Goal: Information Seeking & Learning: Learn about a topic

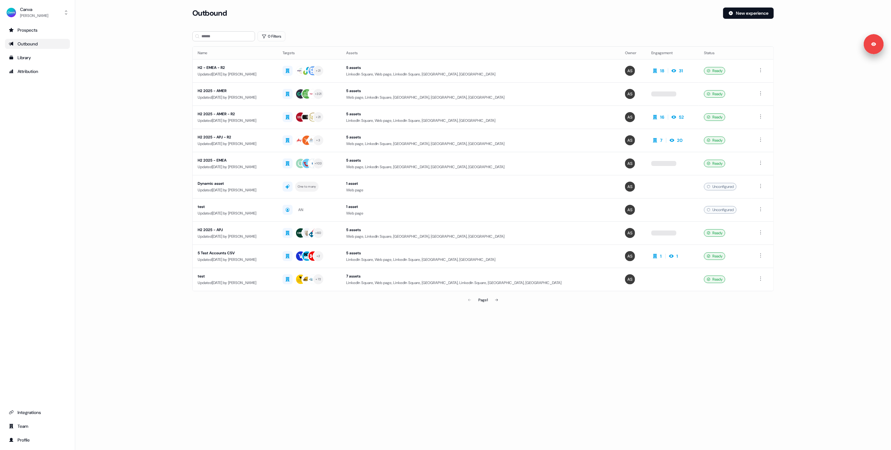
click at [128, 90] on main "Loading... Outbound New experience 0 Filters Name Targets Assets Owner Engageme…" at bounding box center [483, 166] width 816 height 317
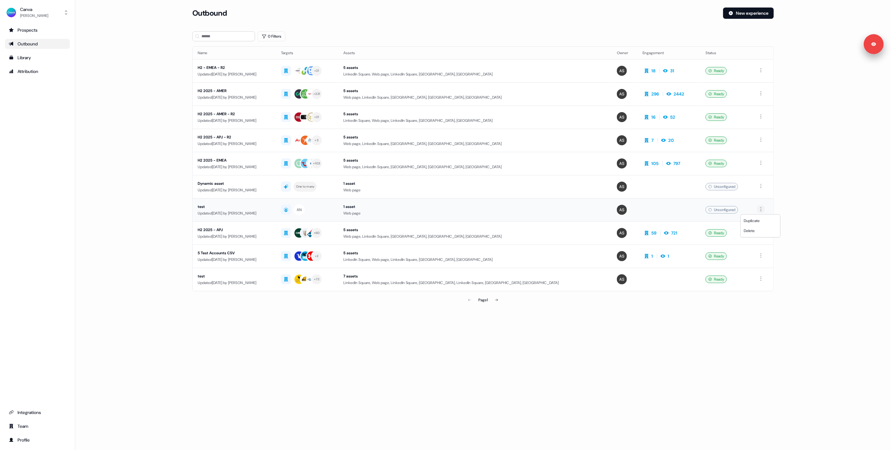
click at [760, 208] on html "For the best experience switch devices to a bigger screen. Go to Userled.io Can…" at bounding box center [445, 225] width 891 height 450
click at [752, 230] on span "Delete" at bounding box center [749, 230] width 11 height 5
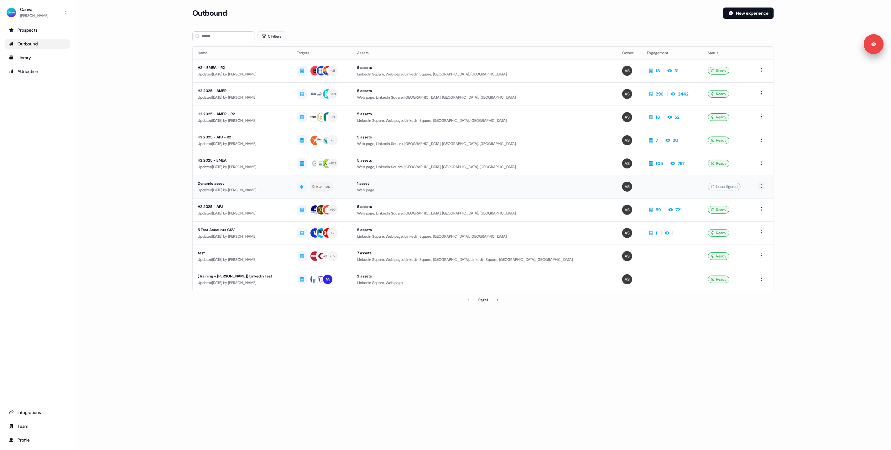
click at [763, 185] on html "For the best experience switch devices to a bigger screen. Go to Userled.io Can…" at bounding box center [445, 225] width 891 height 450
click at [757, 207] on div "Delete" at bounding box center [760, 208] width 37 height 10
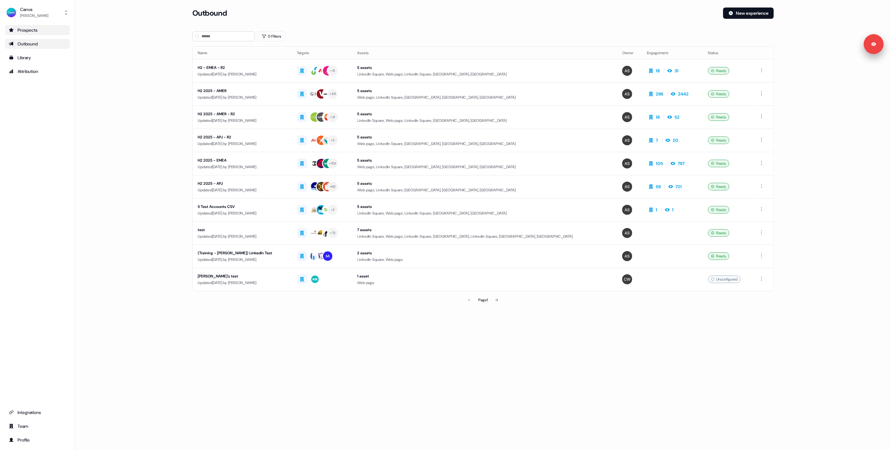
click at [40, 31] on div "Prospects" at bounding box center [37, 30] width 57 height 6
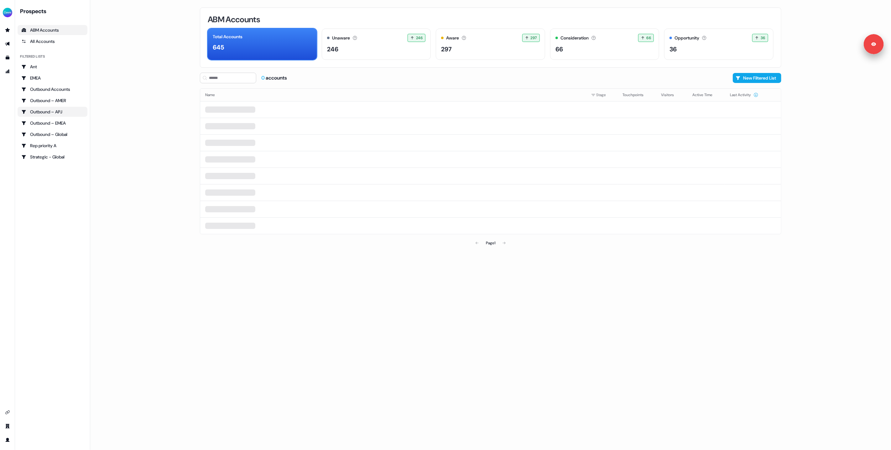
click at [50, 109] on div "Outbound – APJ" at bounding box center [52, 112] width 62 height 6
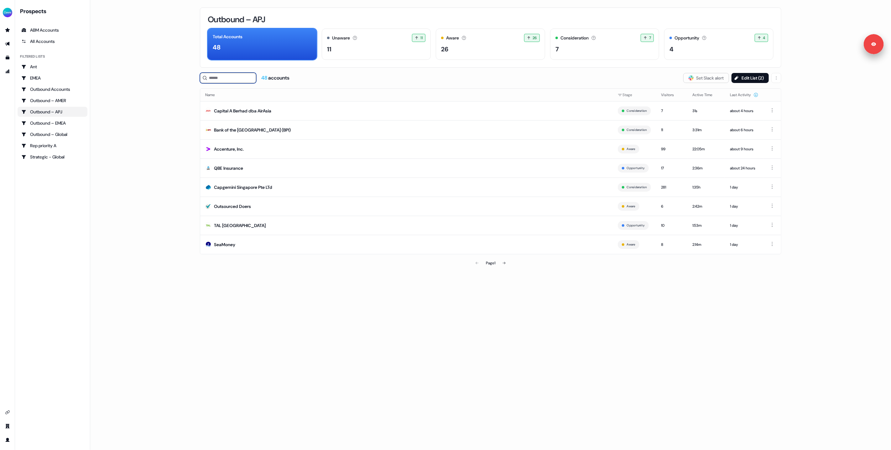
click at [244, 81] on input at bounding box center [228, 78] width 56 height 11
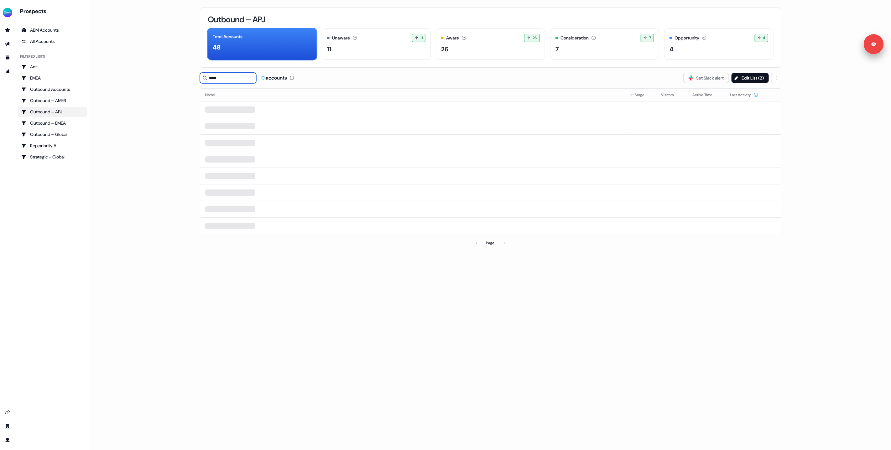
type input "******"
type input "****"
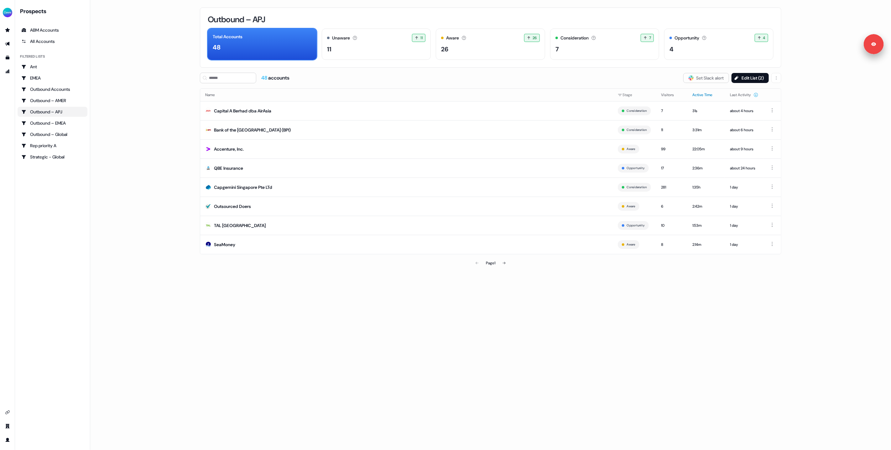
click at [697, 94] on button "Active Time" at bounding box center [707, 94] width 28 height 11
click at [694, 98] on button "Active Time" at bounding box center [707, 94] width 28 height 11
click at [433, 71] on div "Outbound – APJ Total Accounts 48 Unaware The default stage all accounts start i…" at bounding box center [491, 225] width 602 height 450
click at [46, 28] on div "ABM Accounts" at bounding box center [52, 30] width 62 height 6
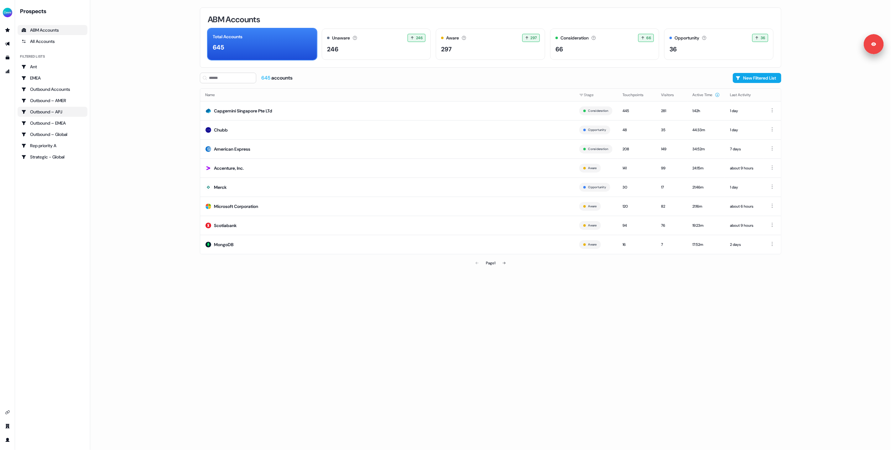
click at [45, 112] on div "Outbound – APJ" at bounding box center [52, 112] width 62 height 6
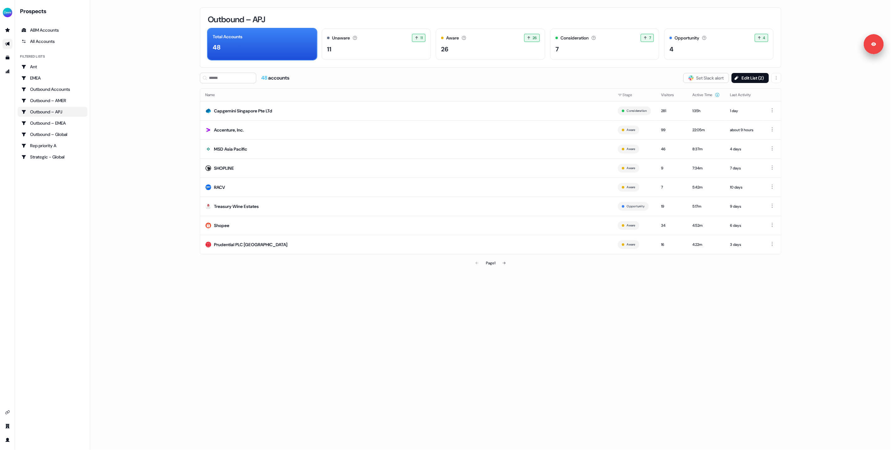
click at [6, 41] on link "Go to outbound experience" at bounding box center [8, 44] width 10 height 10
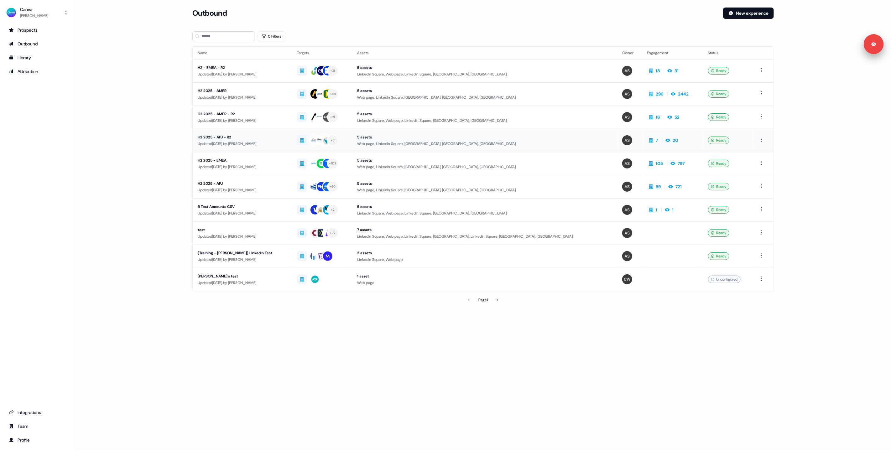
click at [238, 142] on div "Updated 13 days ago by Anna Sims" at bounding box center [242, 144] width 89 height 6
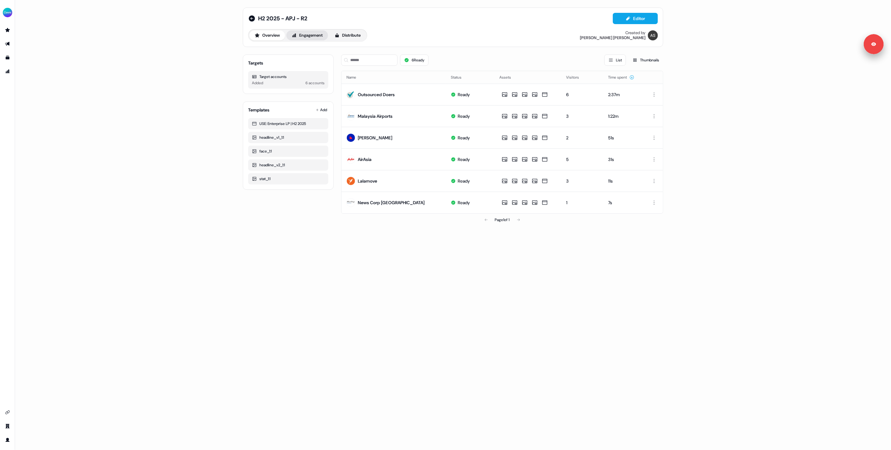
click at [309, 39] on button "Engagement" at bounding box center [307, 35] width 42 height 10
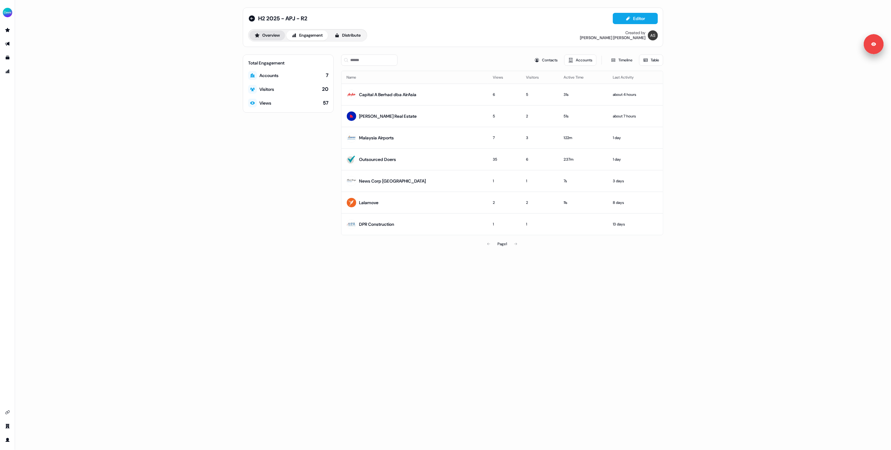
click at [264, 34] on button "Overview" at bounding box center [267, 35] width 36 height 10
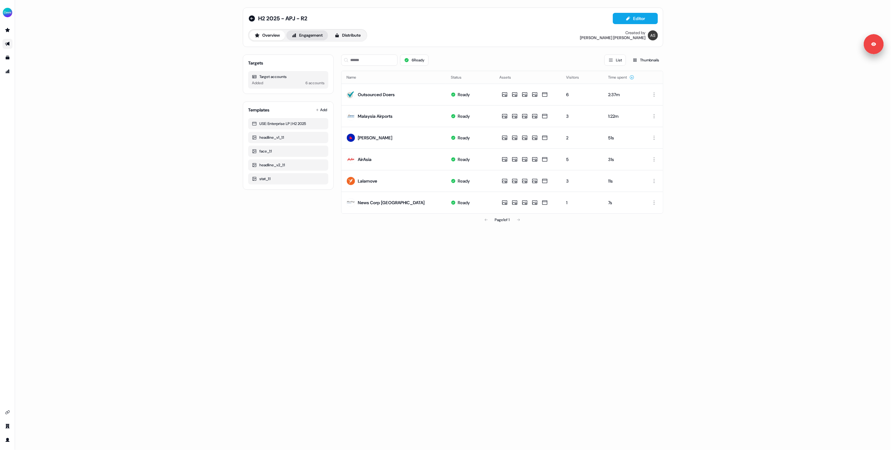
click at [306, 35] on button "Engagement" at bounding box center [307, 35] width 42 height 10
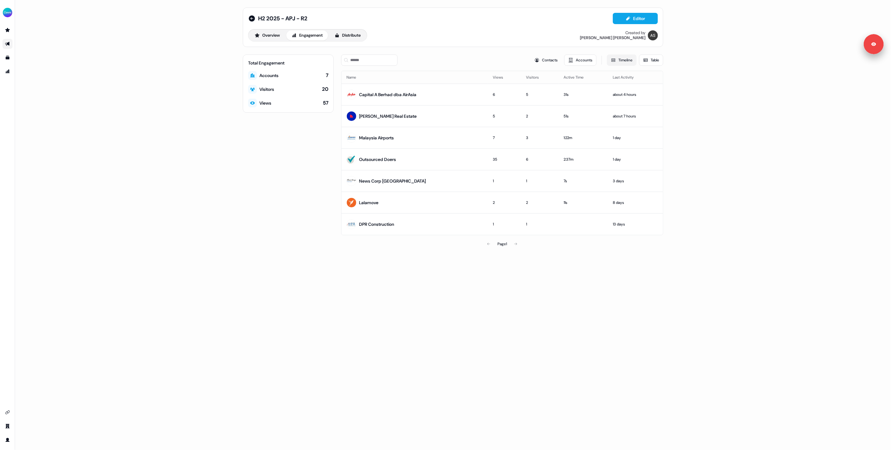
click at [625, 62] on button "Timeline" at bounding box center [622, 60] width 30 height 11
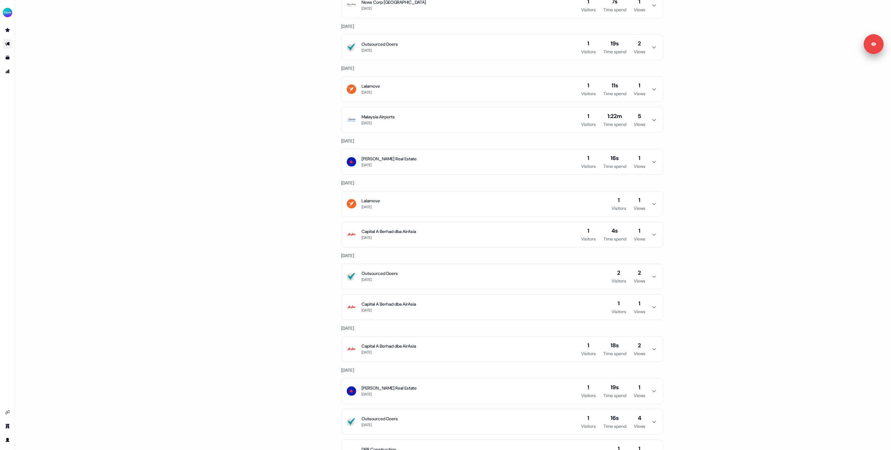
scroll to position [295, 0]
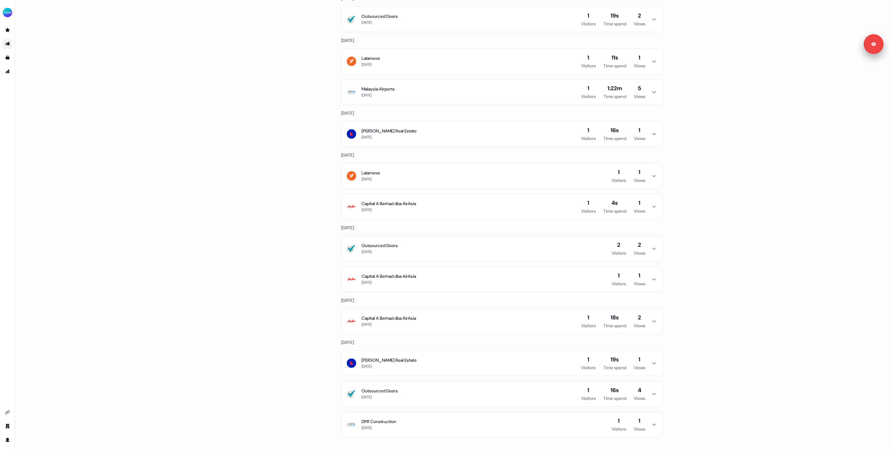
click at [433, 422] on button "DPR Construction 13 days ago 1 Visitors 1 Views" at bounding box center [503, 424] width 322 height 25
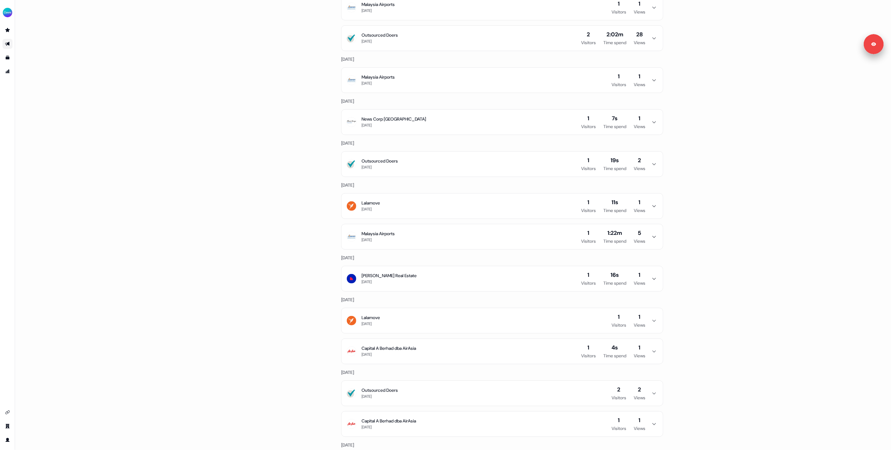
scroll to position [349, 0]
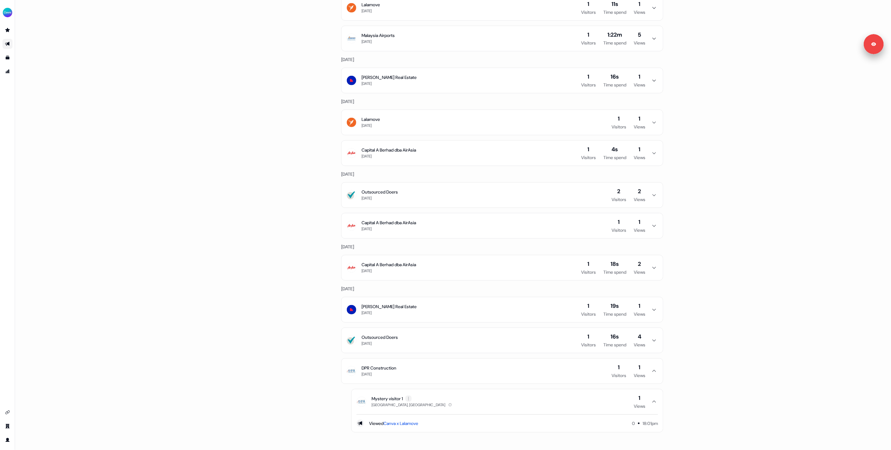
click at [410, 398] on html "For the best experience switch devices to a bigger screen. Go to Userled.io H2 …" at bounding box center [445, 225] width 891 height 450
click at [269, 345] on html "For the best experience switch devices to a bigger screen. Go to Userled.io H2 …" at bounding box center [445, 225] width 891 height 450
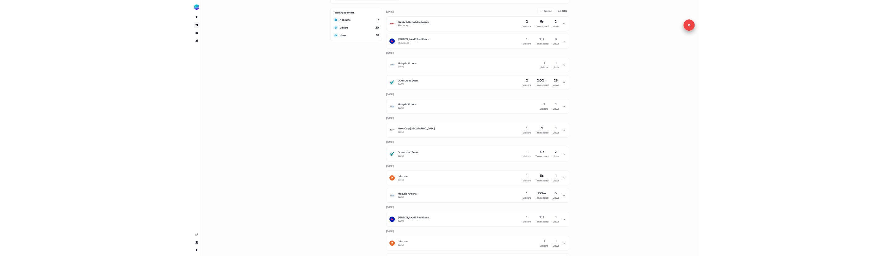
scroll to position [0, 0]
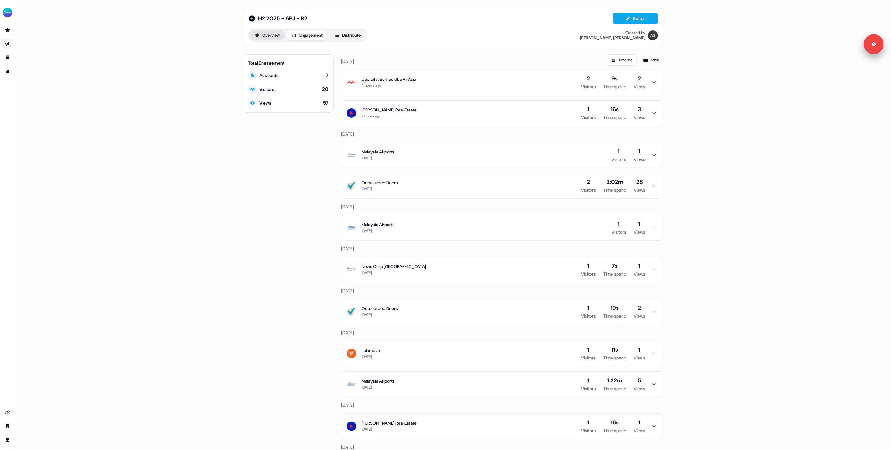
click at [268, 38] on button "Overview" at bounding box center [267, 35] width 36 height 10
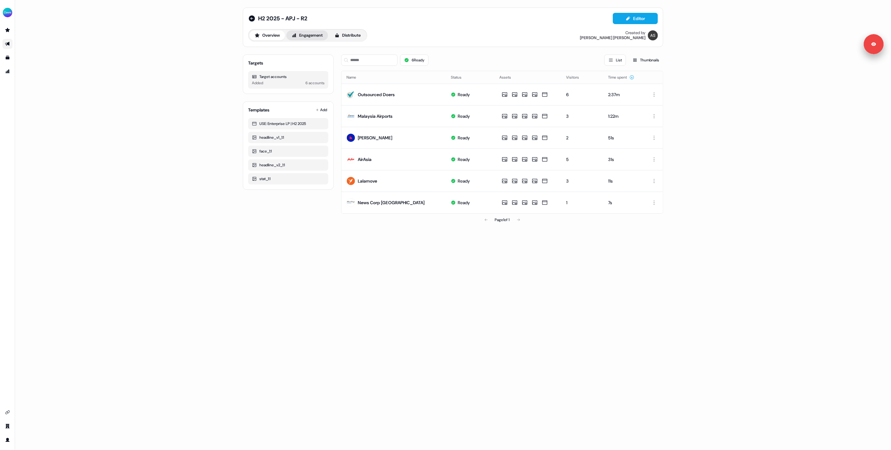
click at [307, 35] on button "Engagement" at bounding box center [307, 35] width 42 height 10
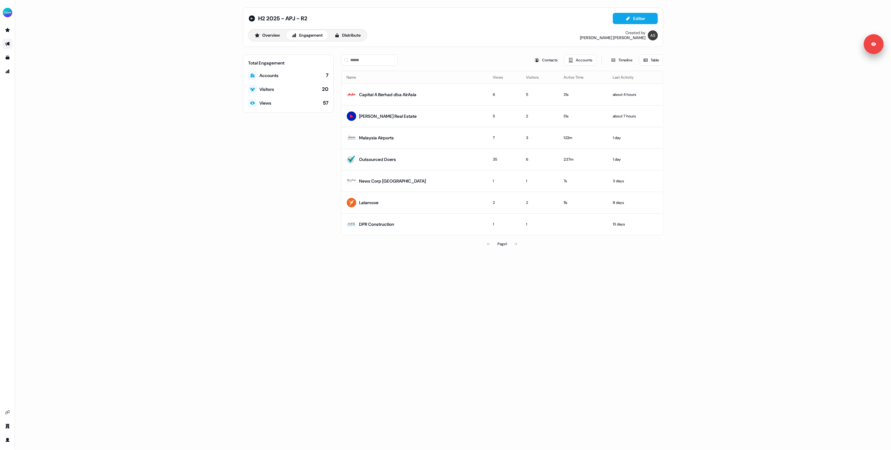
click at [8, 45] on icon "Go to outbound experience" at bounding box center [7, 44] width 4 height 4
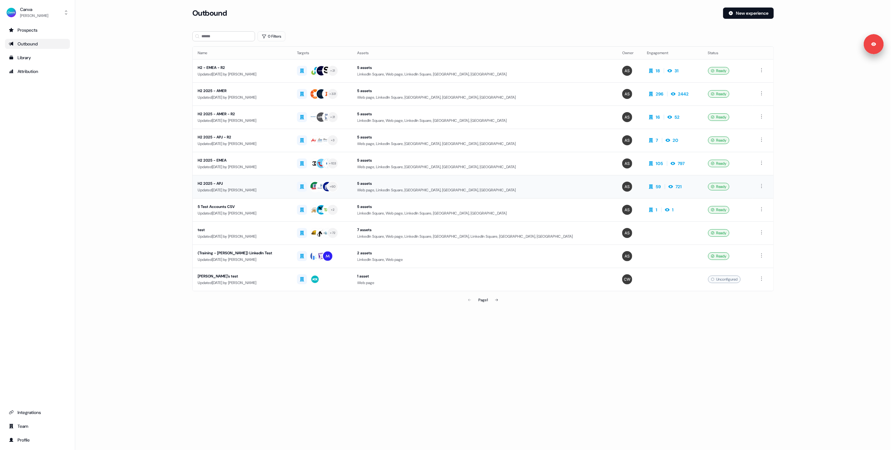
click at [242, 181] on div "H2 2025 - APJ" at bounding box center [242, 184] width 89 height 6
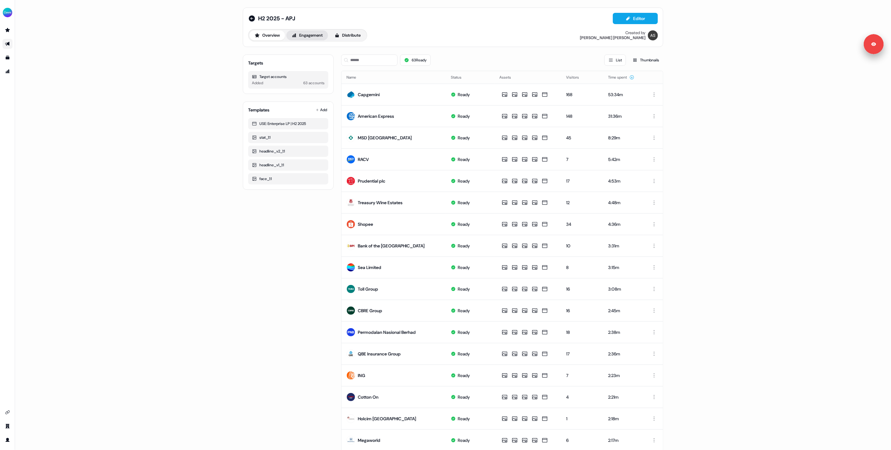
click at [303, 37] on button "Engagement" at bounding box center [307, 35] width 42 height 10
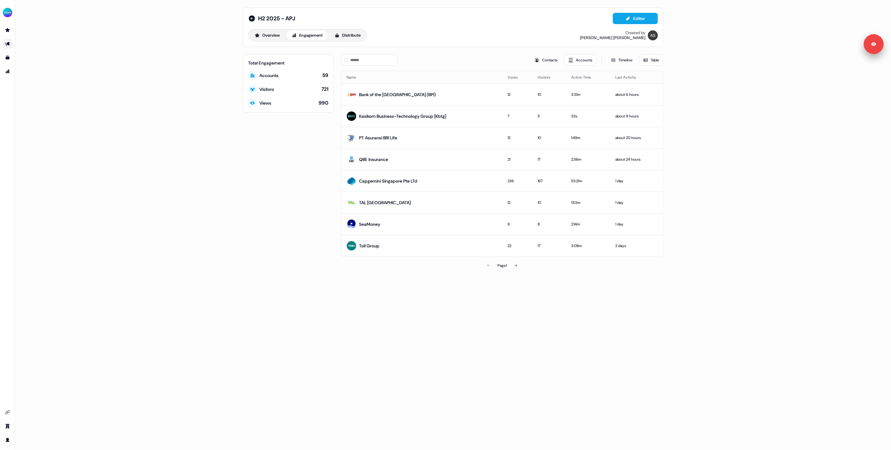
click at [517, 78] on th "Views" at bounding box center [518, 77] width 30 height 13
click at [538, 78] on th "Visitors" at bounding box center [550, 77] width 34 height 13
click at [574, 78] on th "Active Time" at bounding box center [588, 77] width 44 height 13
click at [621, 77] on th "Last Activity" at bounding box center [636, 77] width 53 height 13
click at [8, 45] on icon "Go to outbound experience" at bounding box center [7, 44] width 4 height 4
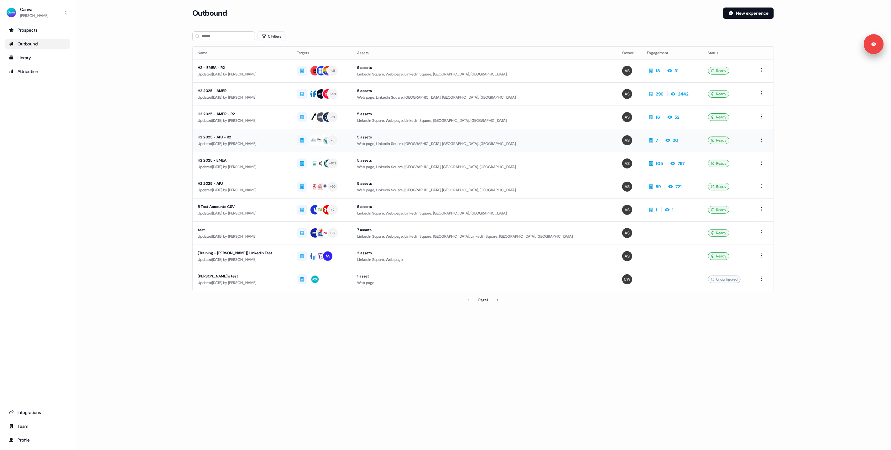
click at [227, 142] on div "Updated 13 days ago by Anna Sims" at bounding box center [242, 144] width 89 height 6
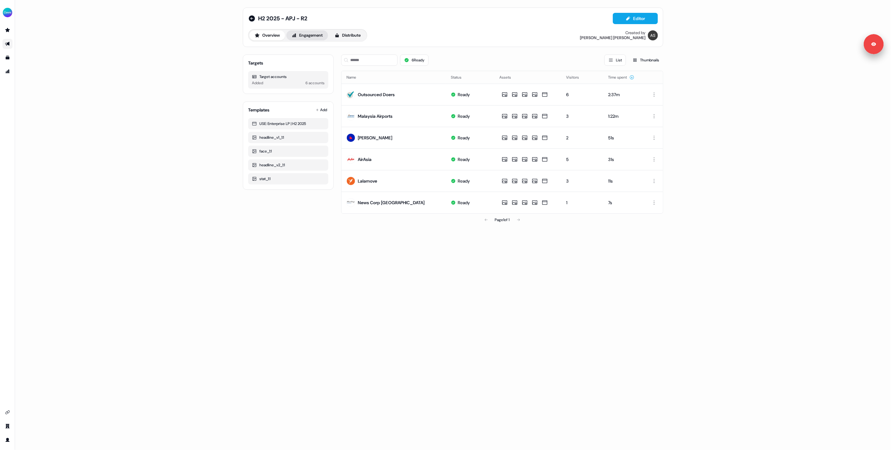
click at [308, 38] on button "Engagement" at bounding box center [307, 35] width 42 height 10
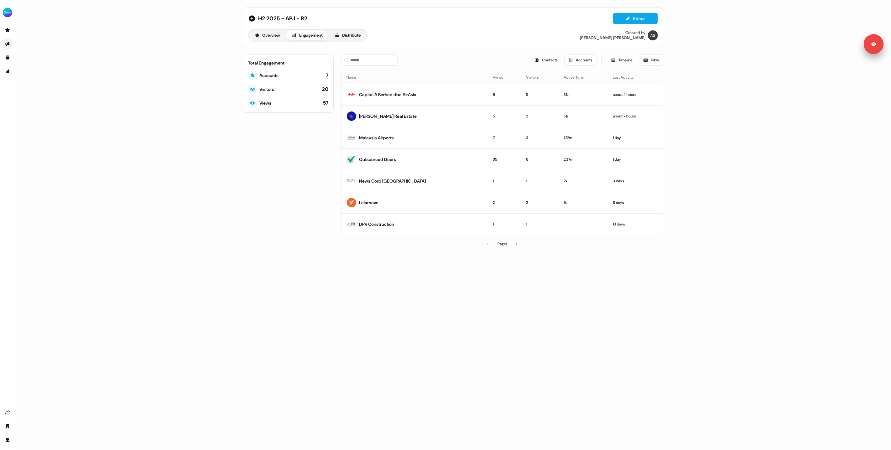
click at [734, 140] on div "H2 2025 - APJ - R2 Editor Overview Engagement Distribute Created by Anna Sims T…" at bounding box center [453, 225] width 876 height 450
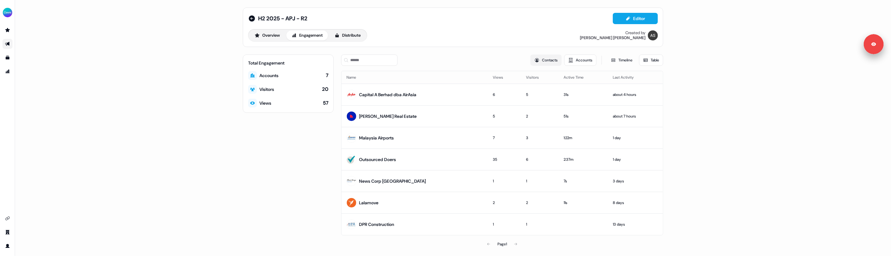
click at [545, 63] on button "Contacts" at bounding box center [546, 60] width 31 height 11
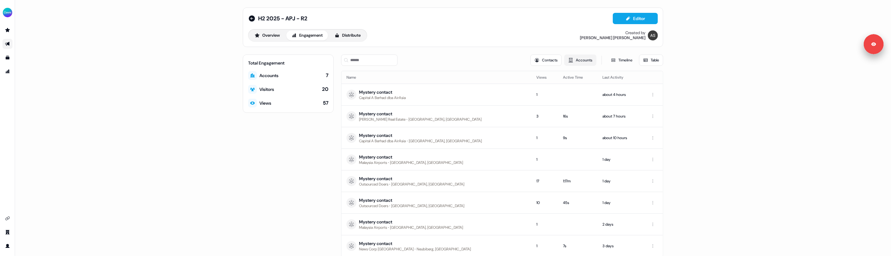
click at [572, 60] on button "Accounts" at bounding box center [580, 60] width 32 height 11
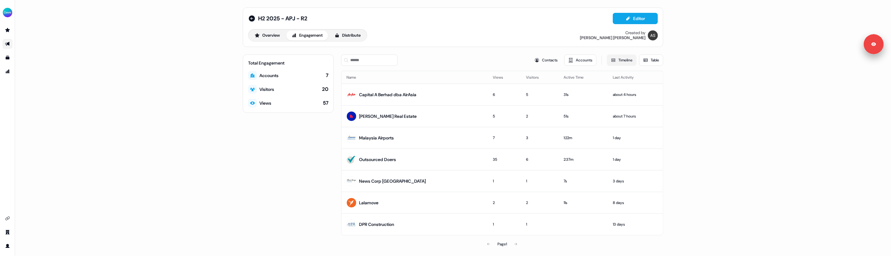
click at [620, 63] on button "Timeline" at bounding box center [622, 60] width 30 height 11
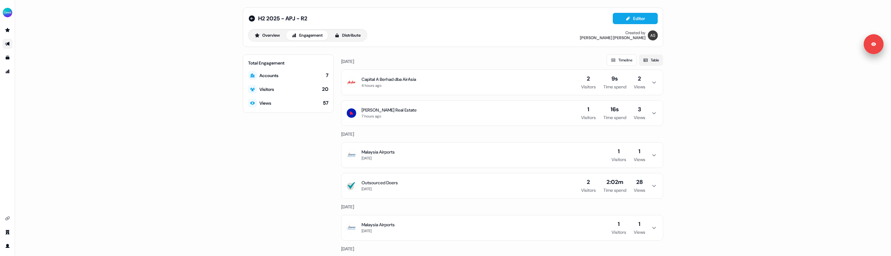
click at [645, 60] on icon at bounding box center [645, 60] width 5 height 5
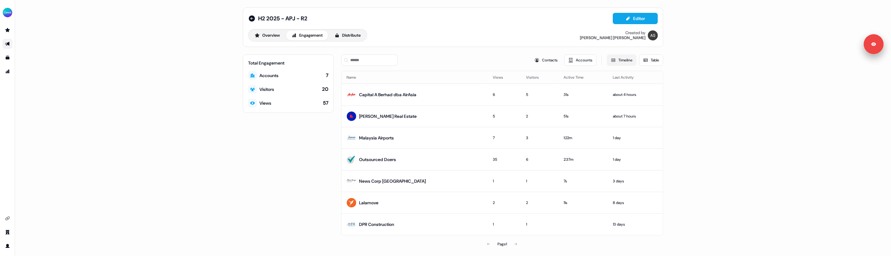
click at [614, 57] on button "Timeline" at bounding box center [622, 60] width 30 height 11
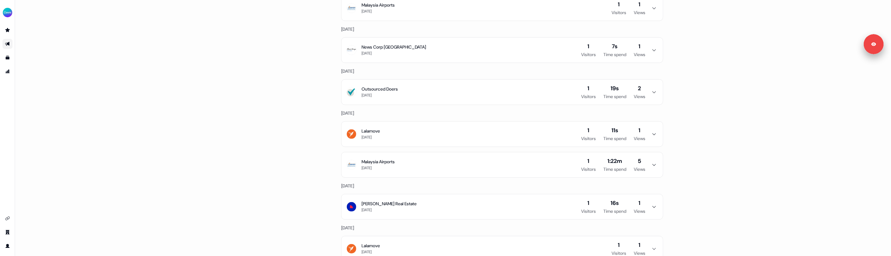
scroll to position [490, 0]
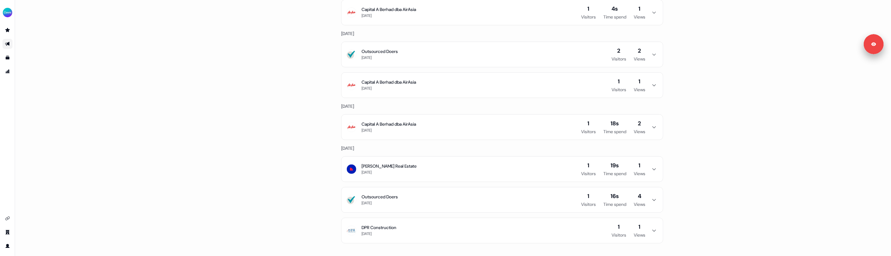
click at [405, 219] on button "DPR Construction 13 days ago 1 Visitors 1 Views" at bounding box center [503, 230] width 322 height 25
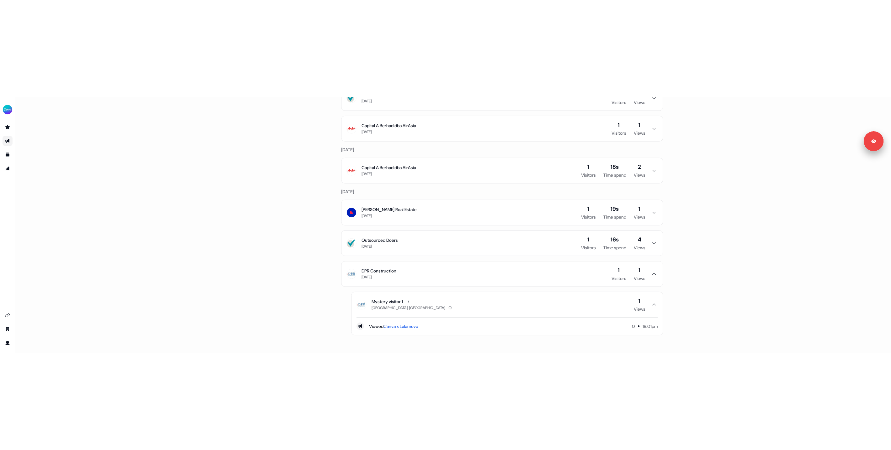
scroll to position [349, 0]
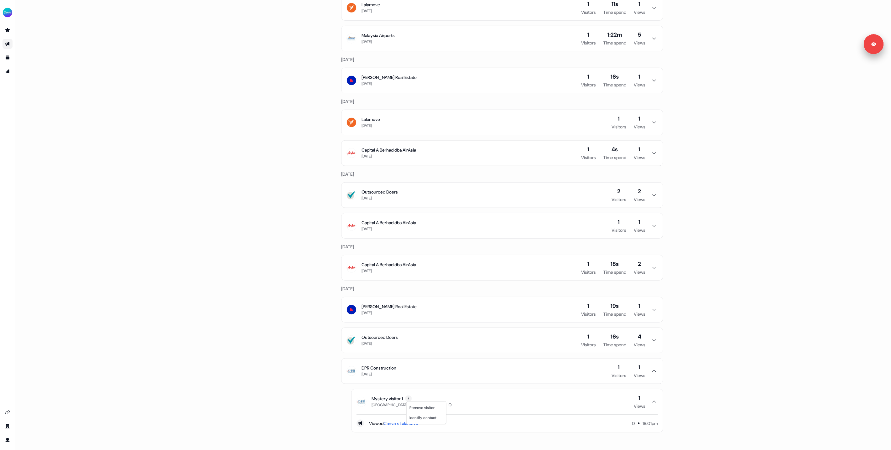
click at [409, 256] on html "For the best experience switch devices to a bigger screen. Go to Userled.io H2 …" at bounding box center [445, 225] width 891 height 450
click at [414, 256] on span "Remove visitor" at bounding box center [422, 408] width 25 height 5
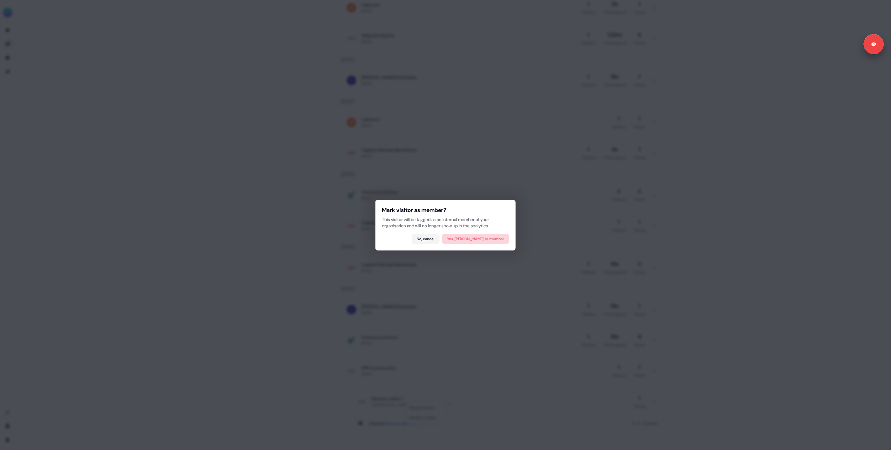
click at [478, 241] on button "Yes, mark as member" at bounding box center [475, 239] width 67 height 10
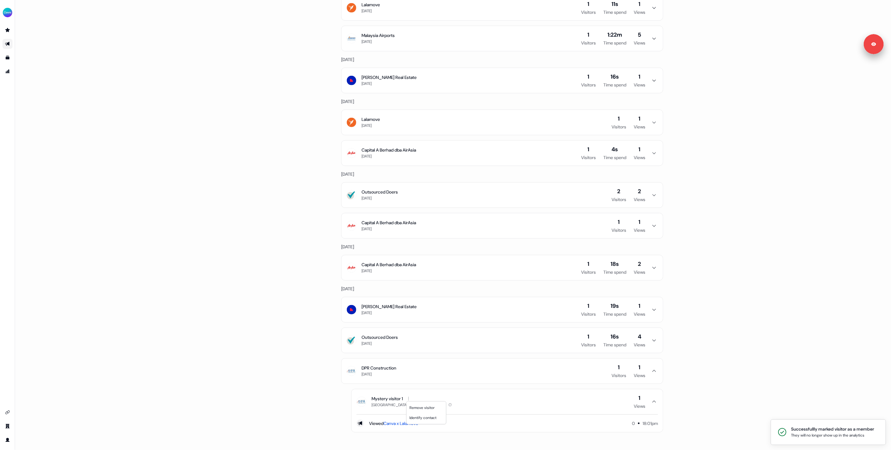
click at [274, 256] on html "Successfullly marked visitor as a member They will no longer show up in the ana…" at bounding box center [445, 225] width 891 height 450
click at [274, 256] on div "Total Engagement Accounts 7 Visitors 20 Views 57" at bounding box center [288, 76] width 91 height 734
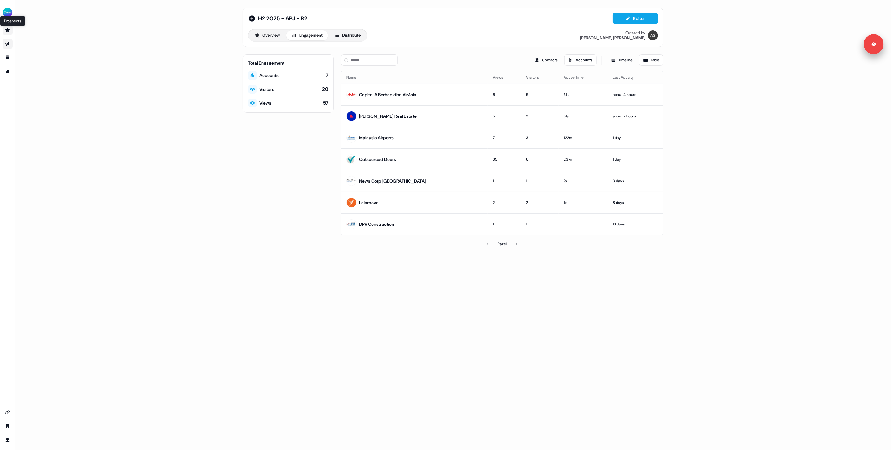
click at [7, 29] on icon "Go to prospects" at bounding box center [7, 30] width 4 height 4
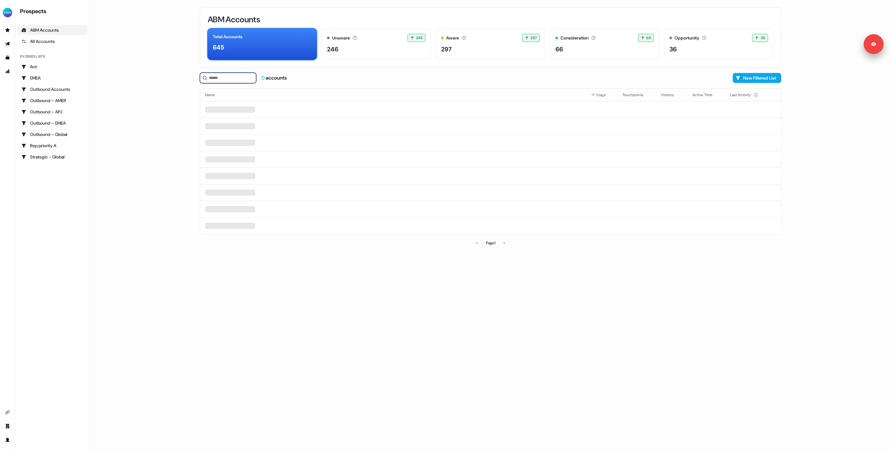
click at [216, 76] on input at bounding box center [228, 78] width 56 height 11
type input "***"
click at [227, 111] on div "DPR Construction" at bounding box center [231, 111] width 35 height 6
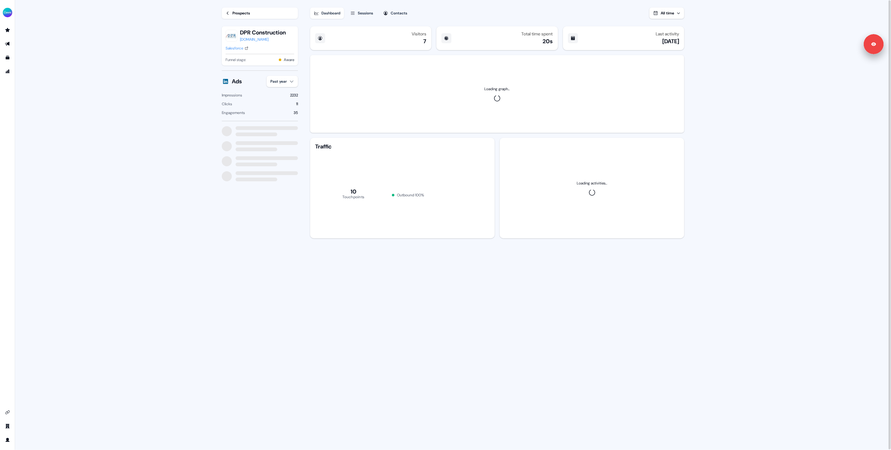
click at [367, 15] on div "Sessions" at bounding box center [365, 13] width 15 height 6
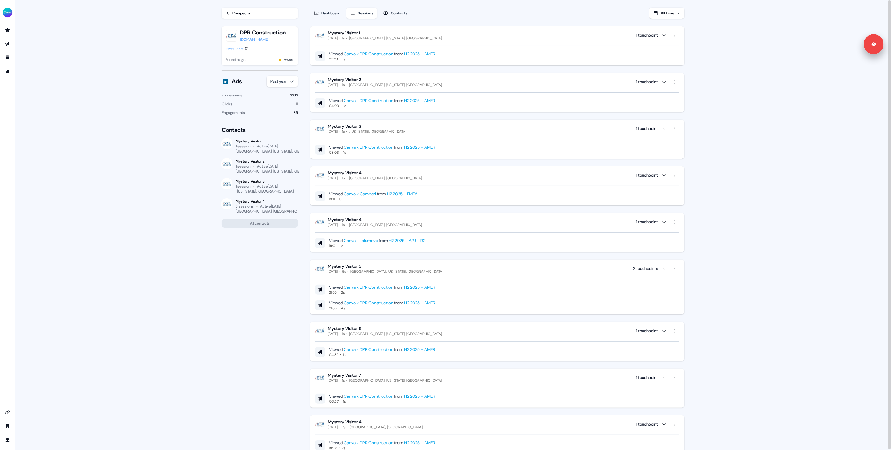
click at [304, 233] on section "Loading... Prospects DPR Construction dpr.com Salesforce Funnel stage: Aware Ad…" at bounding box center [453, 225] width 483 height 451
click at [308, 182] on section "Loading... Prospects DPR Construction dpr.com Salesforce Funnel stage: Aware Ad…" at bounding box center [453, 225] width 483 height 451
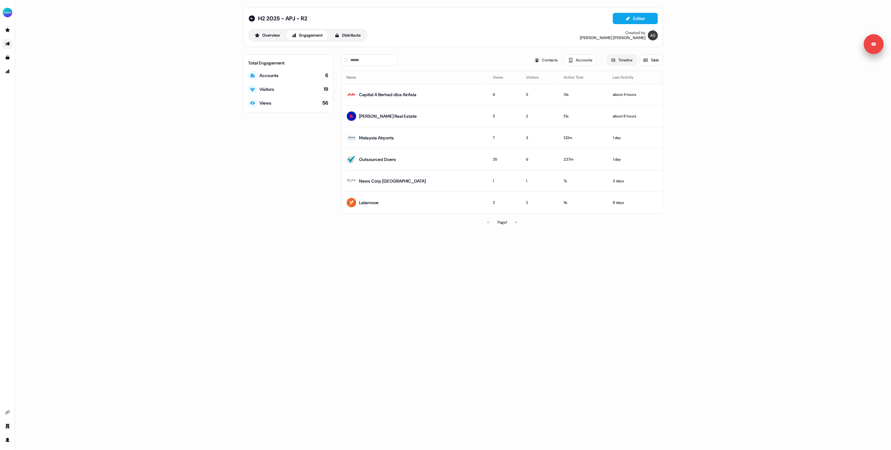
click at [611, 61] on icon at bounding box center [613, 60] width 5 height 5
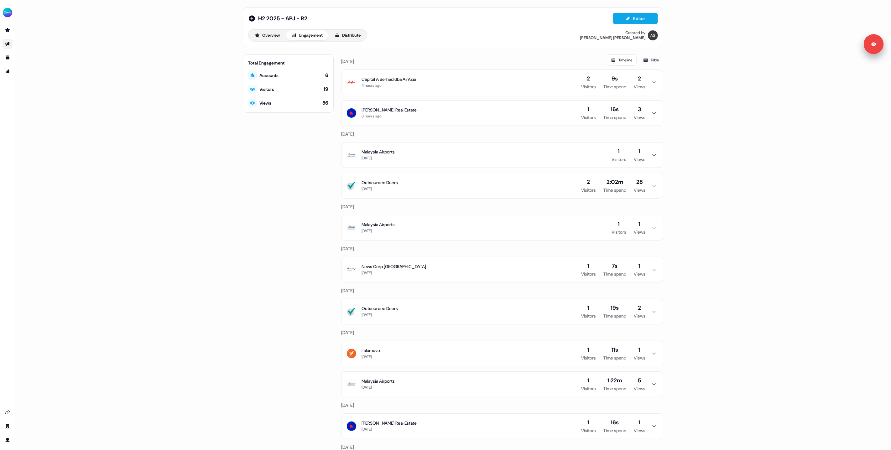
scroll to position [265, 0]
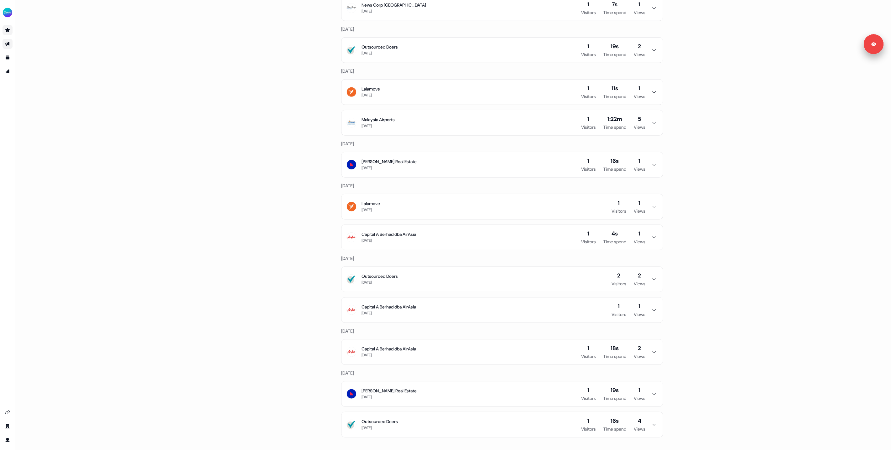
click at [6, 29] on icon "Go to prospects" at bounding box center [7, 30] width 5 height 5
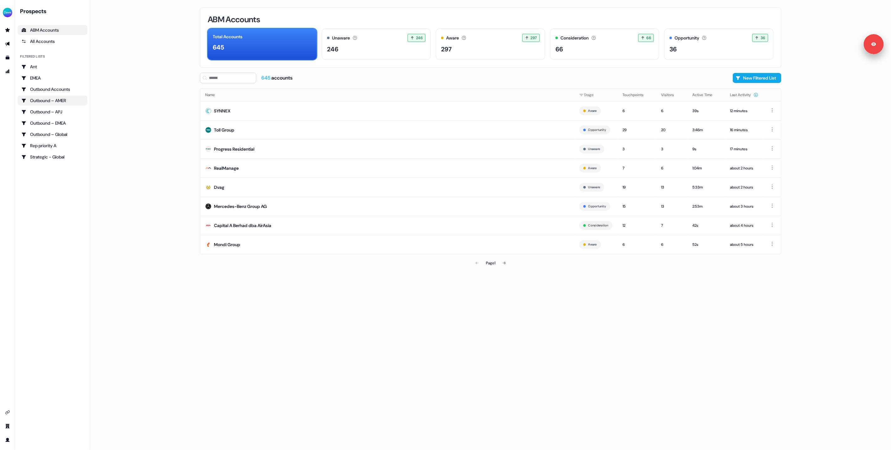
click at [44, 100] on div "Outbound – AMER" at bounding box center [52, 100] width 62 height 6
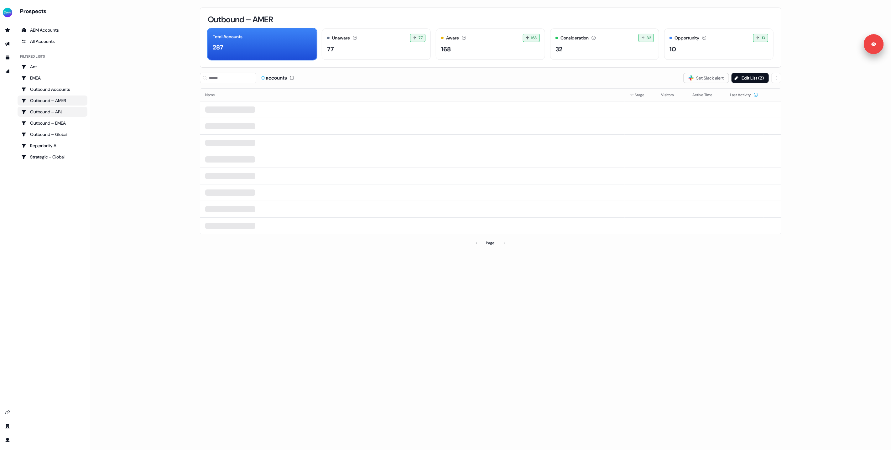
click at [43, 109] on div "Outbound – APJ" at bounding box center [52, 112] width 62 height 6
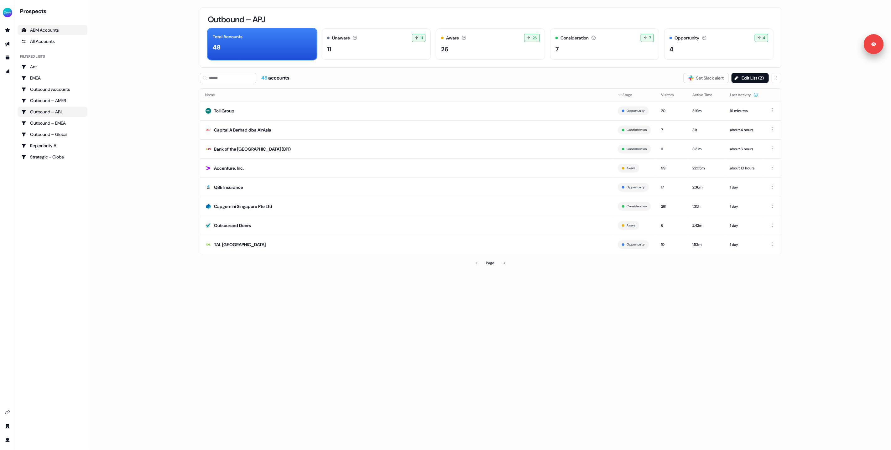
click at [46, 27] on link "ABM Accounts" at bounding box center [53, 30] width 70 height 10
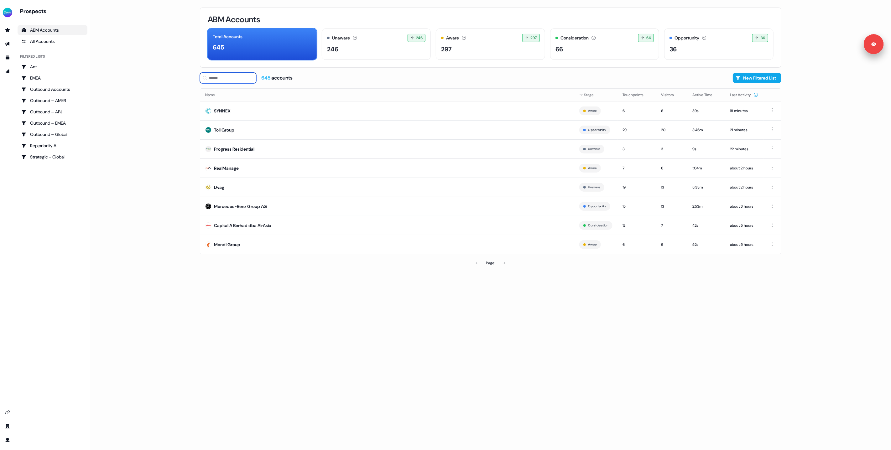
click at [222, 77] on input at bounding box center [228, 78] width 56 height 11
type input "******"
click at [58, 44] on div "All Accounts" at bounding box center [52, 41] width 62 height 6
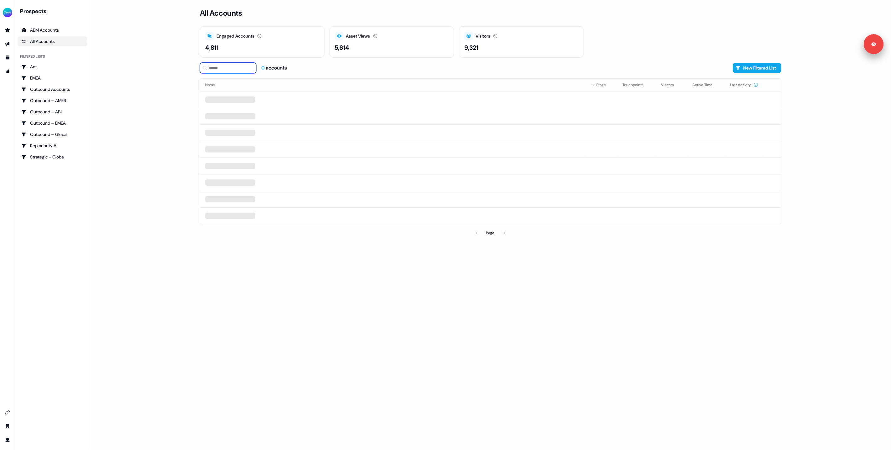
click at [233, 70] on input at bounding box center [228, 68] width 56 height 11
type input "******"
click at [223, 101] on div "Unilab" at bounding box center [220, 101] width 13 height 6
click at [246, 119] on td "Unilab" at bounding box center [387, 119] width 374 height 19
click at [226, 98] on div "Unilab" at bounding box center [220, 101] width 13 height 6
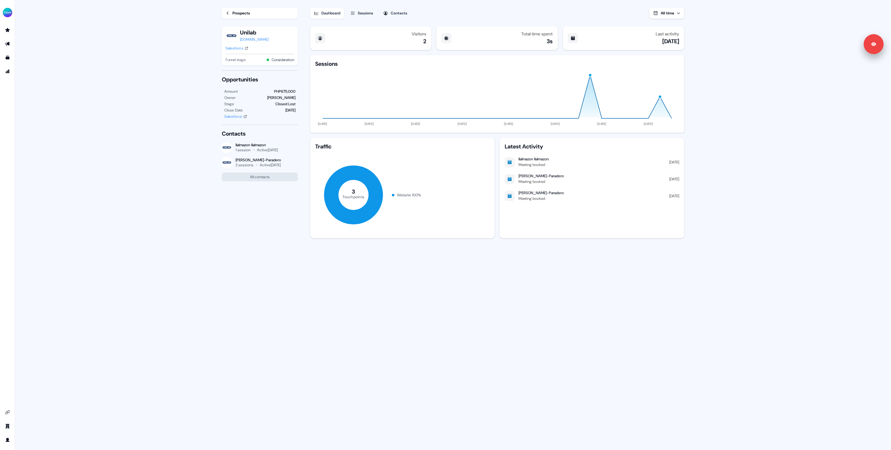
click at [138, 128] on main "Loading... Prospects Unilab unilab.com.ph Salesforce Funnel stage: Consideratio…" at bounding box center [453, 225] width 876 height 451
click at [194, 72] on main "Loading... Prospects Unilab unilab.com.ph Salesforce Funnel stage: Consideratio…" at bounding box center [453, 225] width 876 height 451
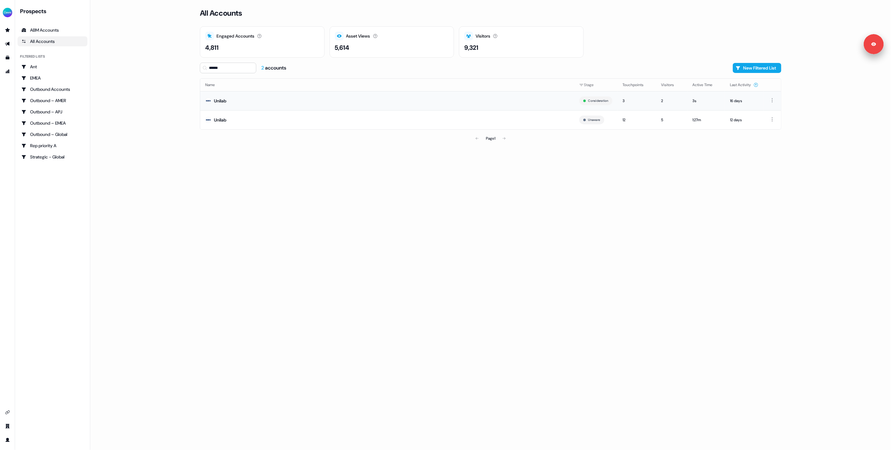
click at [231, 104] on td "Unilab" at bounding box center [387, 100] width 374 height 19
click at [224, 117] on div "Unilab" at bounding box center [220, 120] width 13 height 6
click at [246, 122] on td "Unilab" at bounding box center [387, 119] width 374 height 19
click at [138, 128] on main "Loading... All Accounts Engaged Accounts Accounts that have interacted with an …" at bounding box center [490, 225] width 801 height 450
click at [7, 42] on link "Go to outbound experience" at bounding box center [8, 44] width 10 height 10
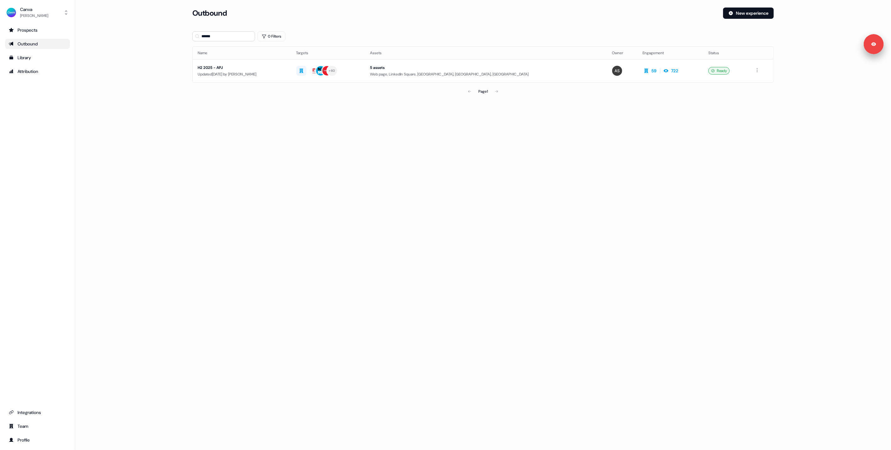
click at [37, 46] on div "Outbound" at bounding box center [37, 44] width 57 height 6
click at [21, 32] on div "Prospects" at bounding box center [37, 30] width 57 height 6
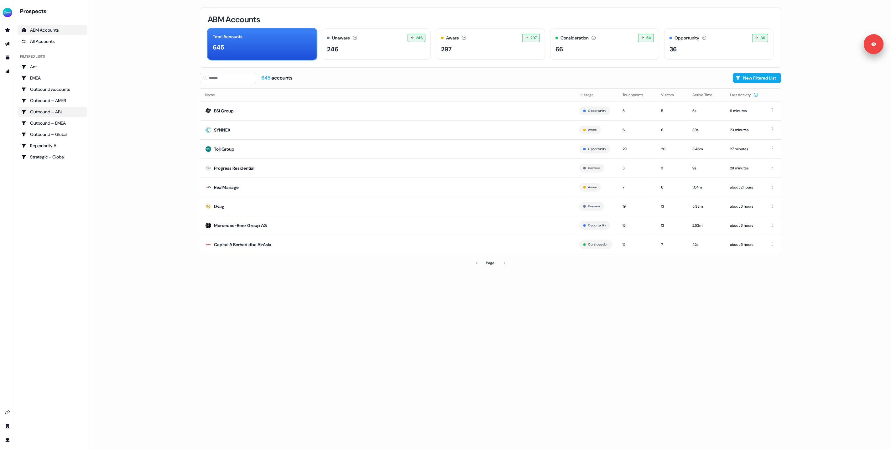
click at [54, 108] on link "Outbound – APJ" at bounding box center [53, 112] width 70 height 10
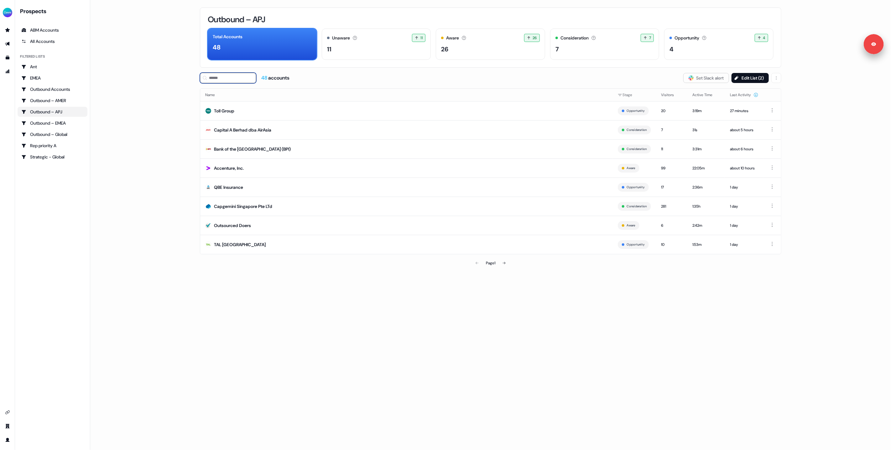
click at [236, 78] on input at bounding box center [228, 78] width 56 height 11
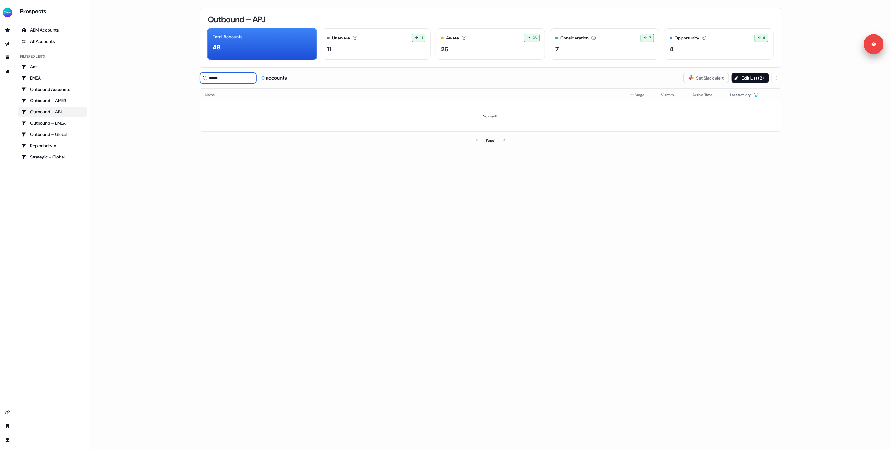
type input "******"
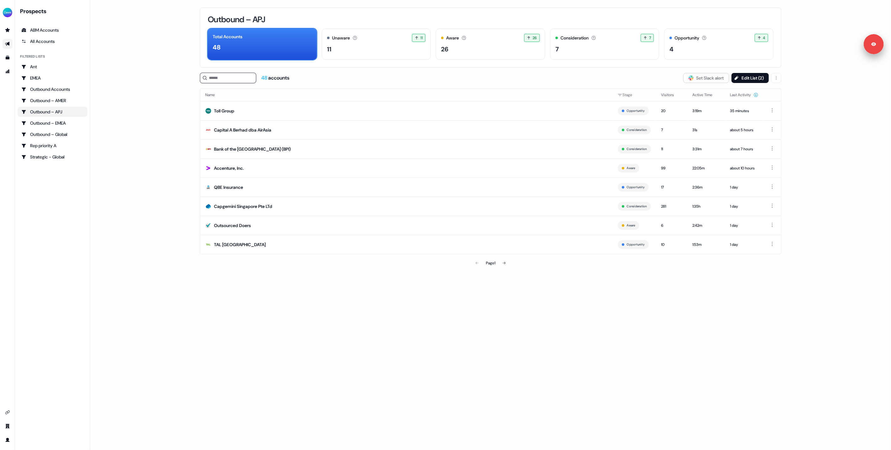
click at [8, 44] on icon "Go to outbound experience" at bounding box center [7, 44] width 4 height 4
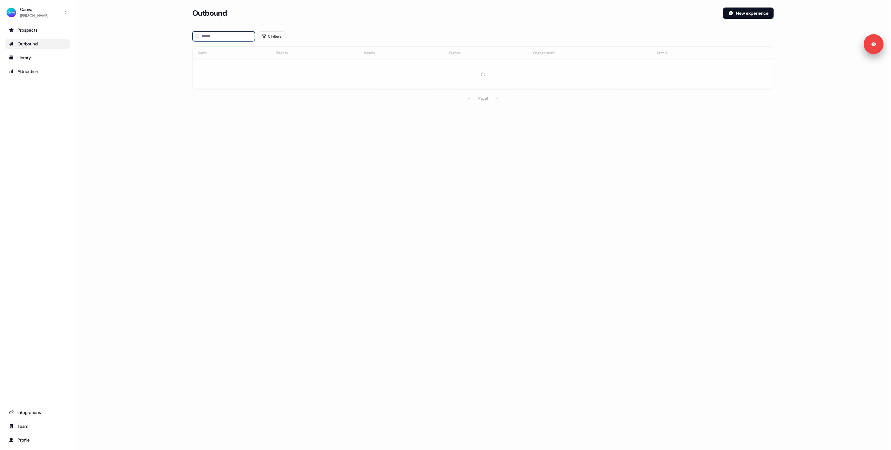
click at [218, 37] on input at bounding box center [223, 36] width 63 height 10
type input "*********"
click at [37, 45] on div "Outbound" at bounding box center [37, 44] width 57 height 6
click at [26, 33] on div "Prospects" at bounding box center [37, 30] width 57 height 6
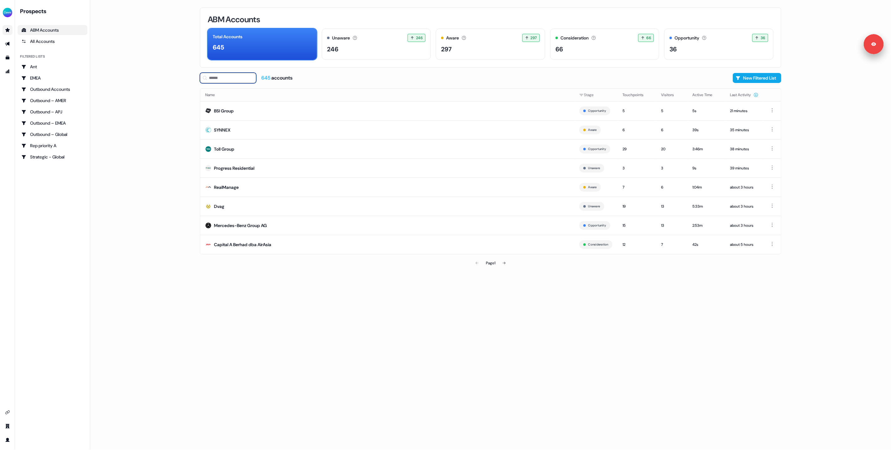
click at [222, 78] on input at bounding box center [228, 78] width 56 height 11
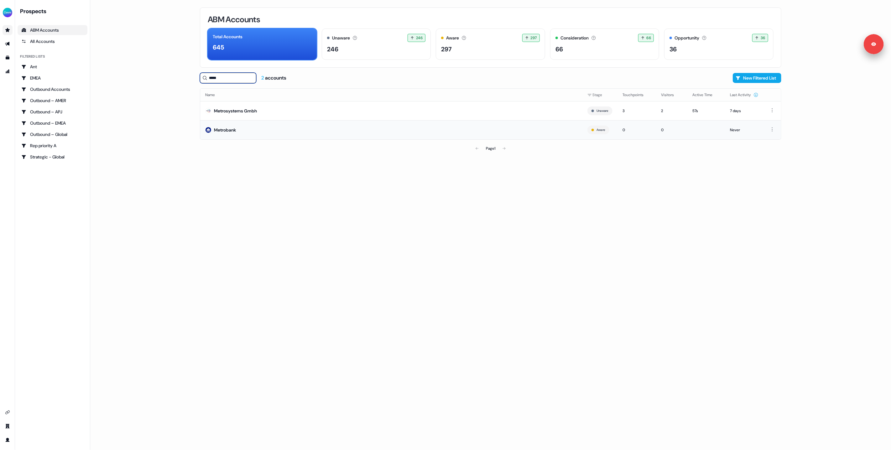
type input "*****"
click at [226, 130] on div "Metrobank" at bounding box center [225, 130] width 22 height 6
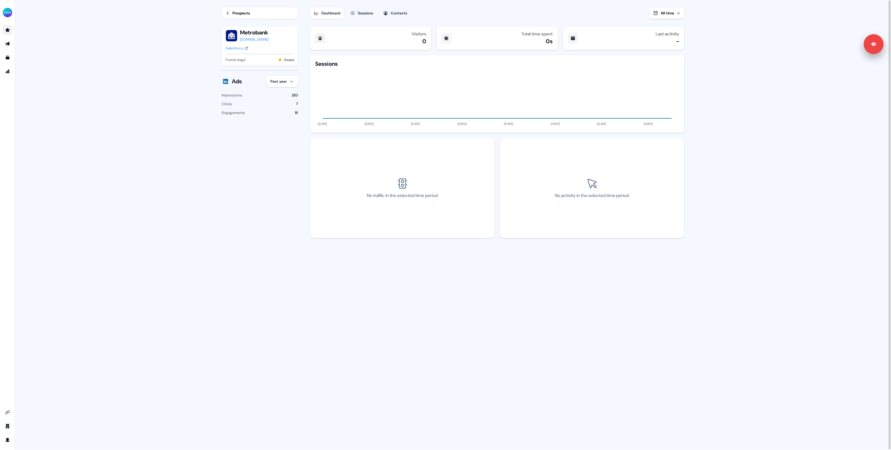
click at [244, 184] on div "Prospects Metrobank metrobank.com.ph Salesforce Funnel stage: Aware Ads Past ye…" at bounding box center [255, 225] width 87 height 450
click at [9, 45] on icon "Go to outbound experience" at bounding box center [7, 44] width 4 height 4
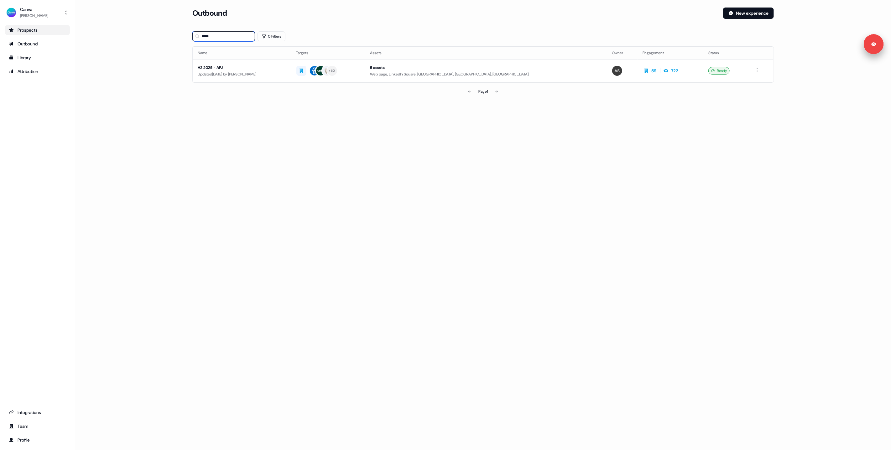
click at [232, 37] on input "*****" at bounding box center [223, 36] width 63 height 10
type input "********"
click at [260, 70] on div "H2 2025 - APJ" at bounding box center [242, 68] width 89 height 6
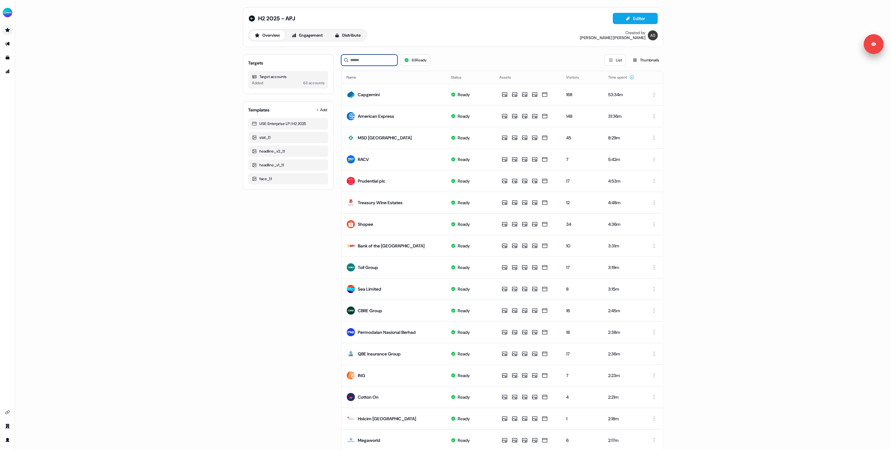
click at [361, 63] on input at bounding box center [369, 60] width 56 height 11
paste input "**********"
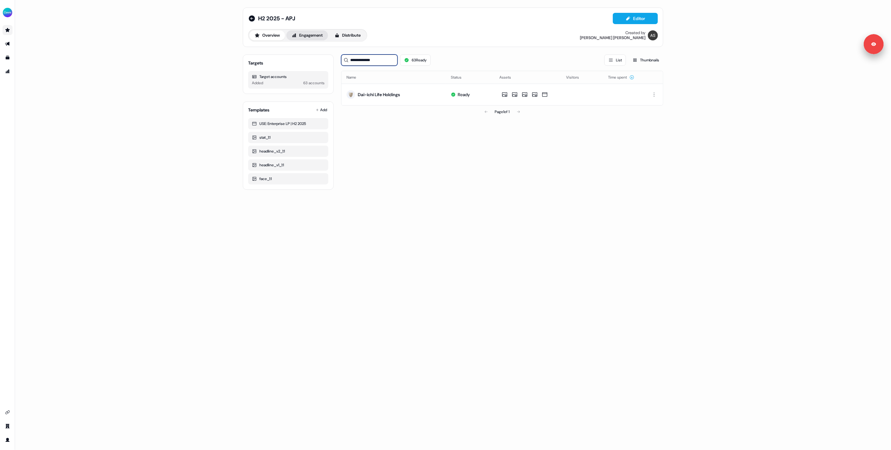
type input "**********"
click at [306, 34] on button "Engagement" at bounding box center [307, 35] width 42 height 10
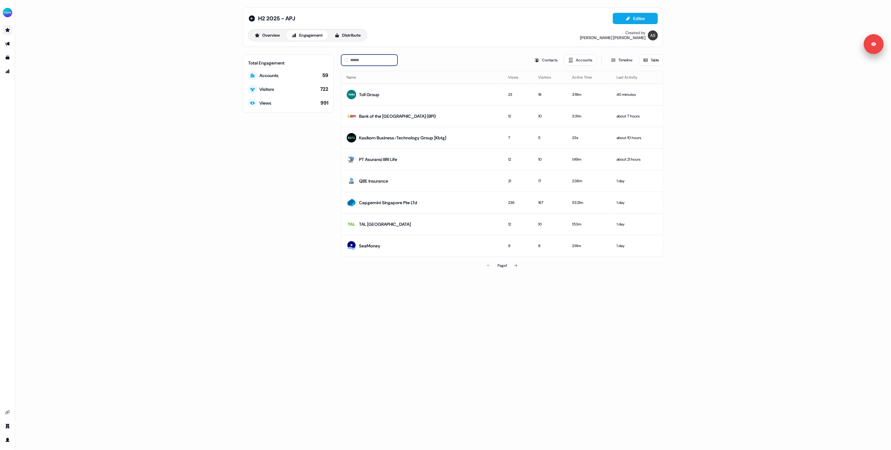
click at [360, 59] on input at bounding box center [369, 60] width 56 height 11
paste input "**********"
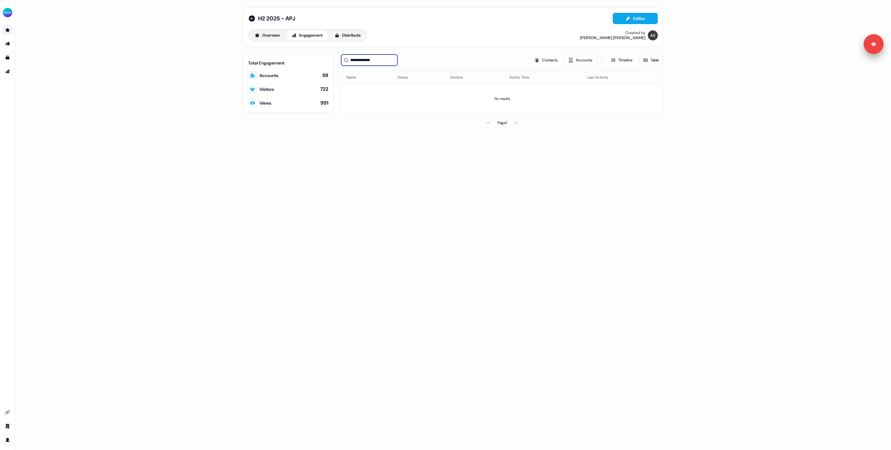
type input "**********"
click at [7, 43] on icon "Go to outbound experience" at bounding box center [7, 43] width 5 height 5
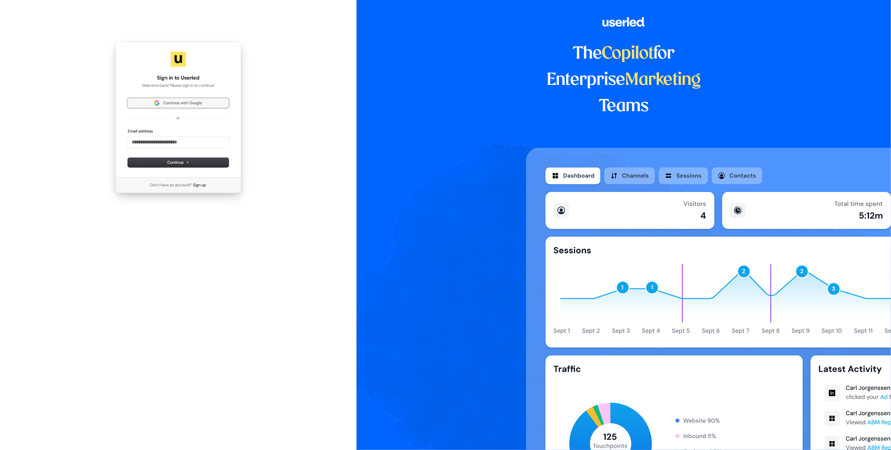
click at [178, 102] on span "Continue with Google" at bounding box center [182, 103] width 39 height 6
